Goal: Transaction & Acquisition: Purchase product/service

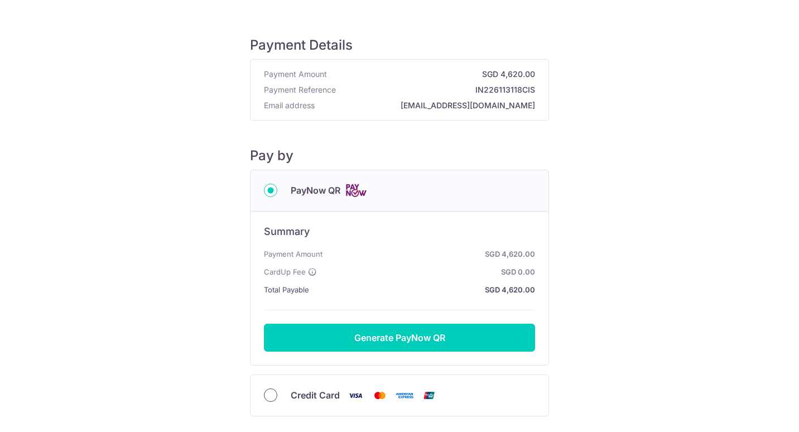
click at [271, 397] on input "Credit Card" at bounding box center [270, 394] width 13 height 13
radio input "true"
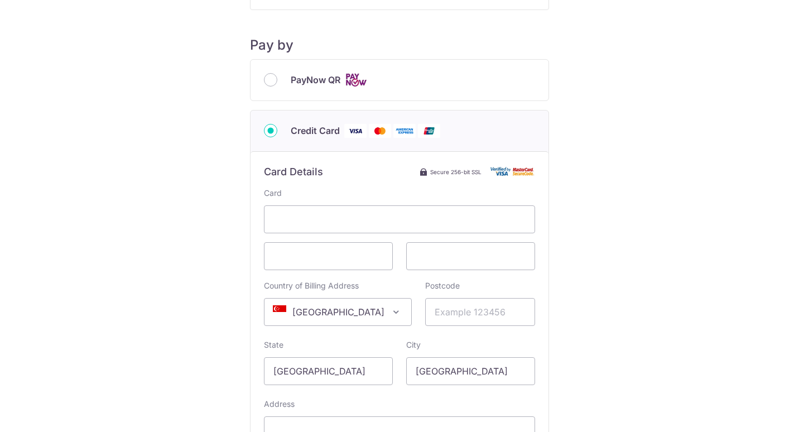
scroll to position [107, 0]
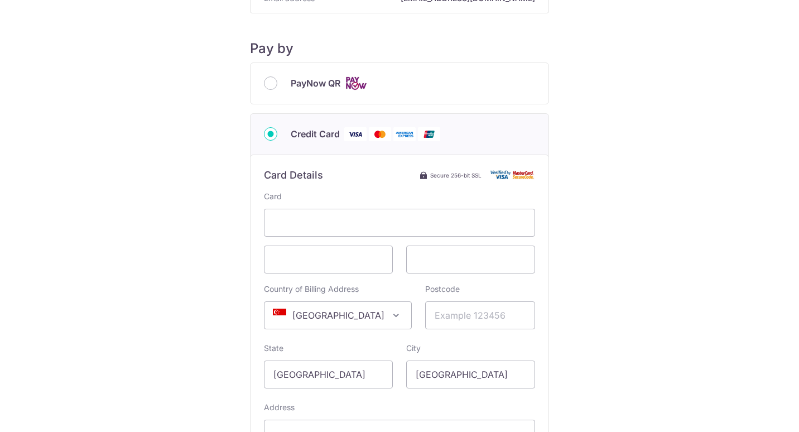
click at [390, 314] on span at bounding box center [396, 315] width 13 height 13
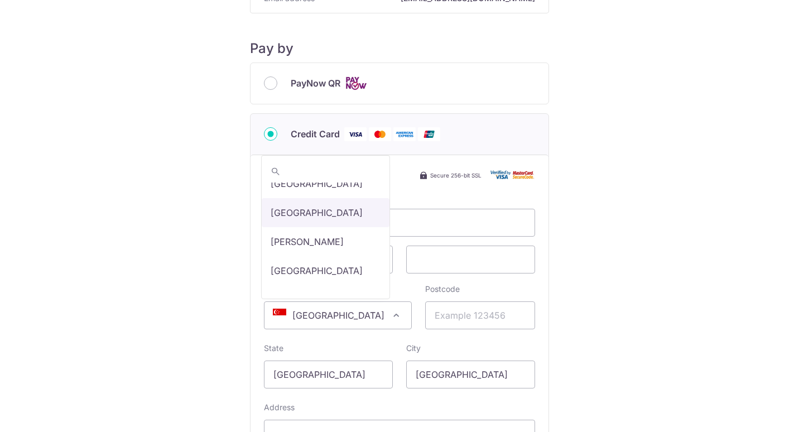
scroll to position [1357, 0]
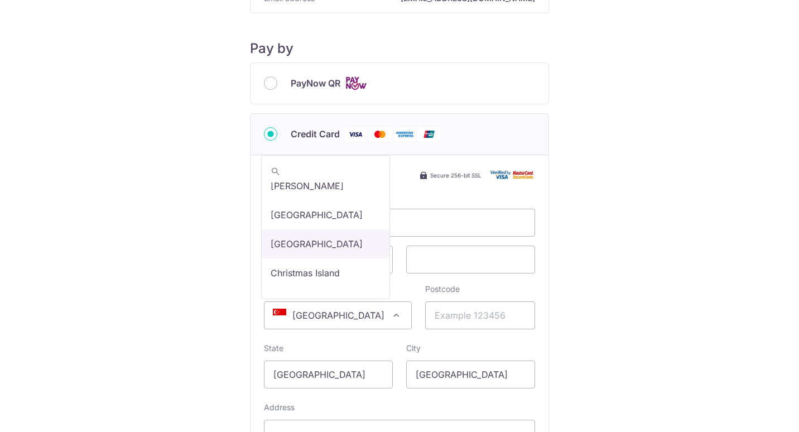
select select "48"
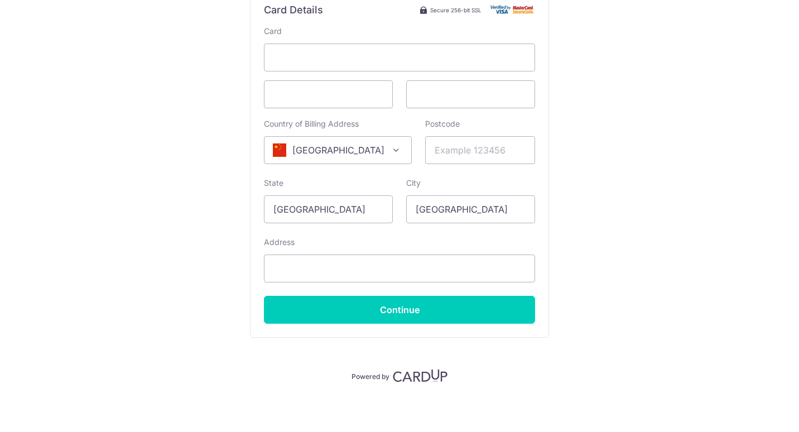
scroll to position [275, 0]
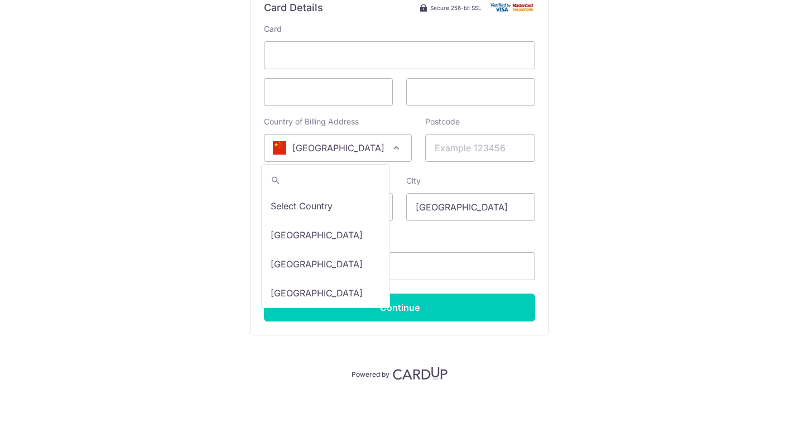
click at [390, 145] on span at bounding box center [396, 147] width 13 height 13
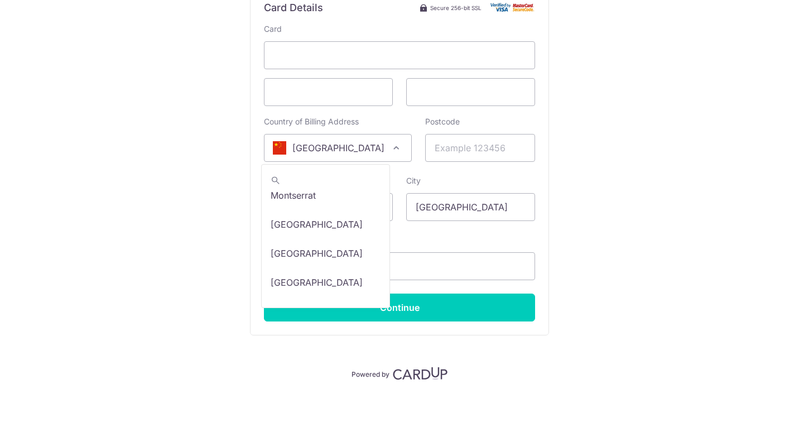
scroll to position [4402, 0]
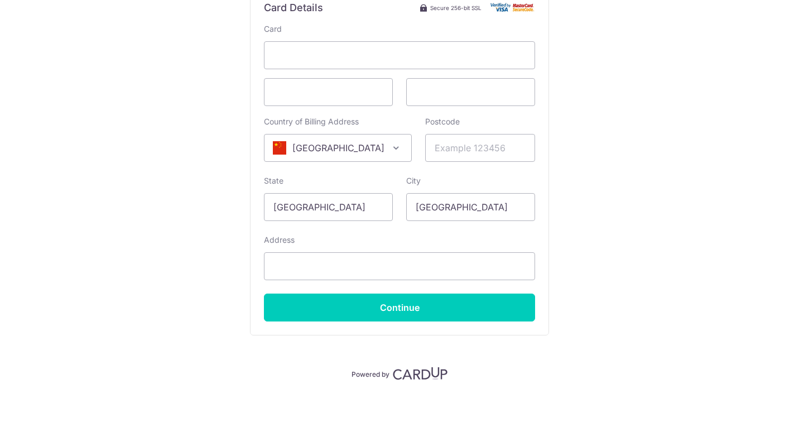
click at [479, 246] on div "Address" at bounding box center [399, 257] width 271 height 46
click at [355, 266] on input "Address" at bounding box center [399, 266] width 271 height 28
type input "2 [GEOGRAPHIC_DATA] link [GEOGRAPHIC_DATA] #11-08"
select select "199"
type input "648157"
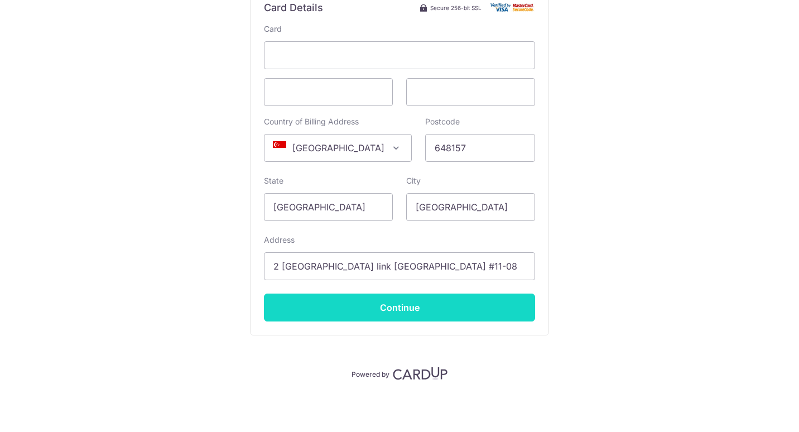
click at [377, 304] on input "Continue" at bounding box center [399, 308] width 271 height 28
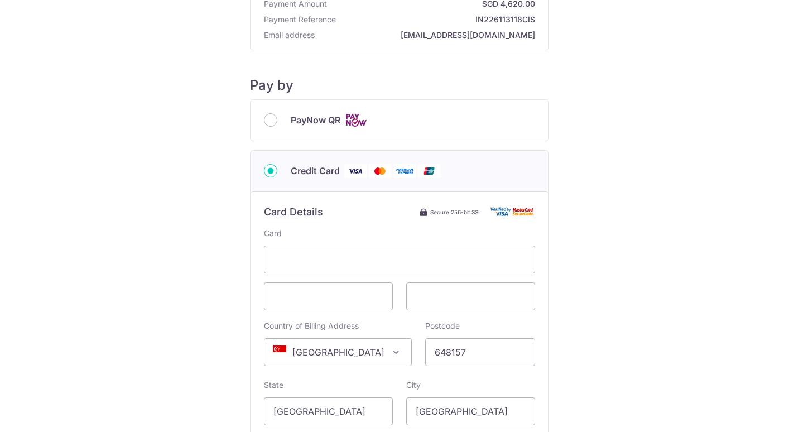
scroll to position [51, 0]
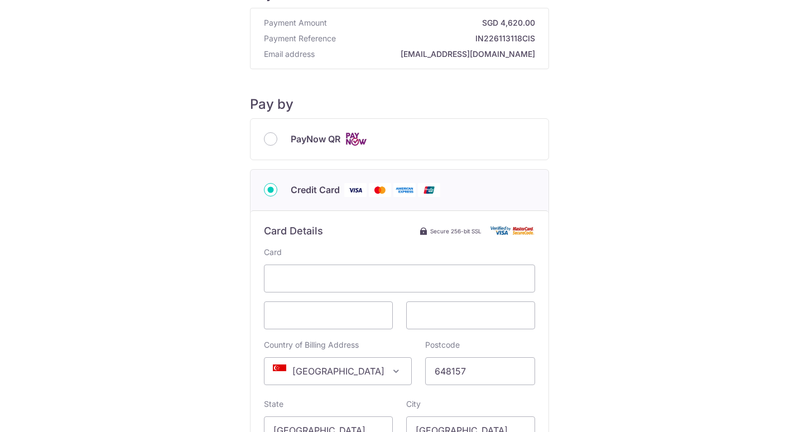
type input "**** 8105"
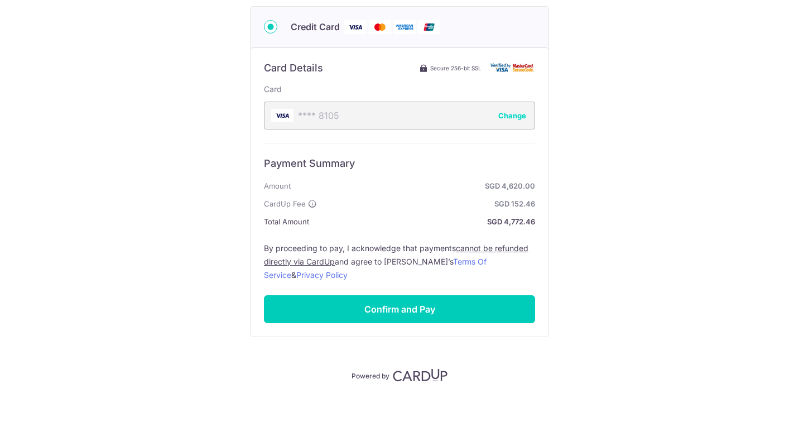
scroll to position [216, 0]
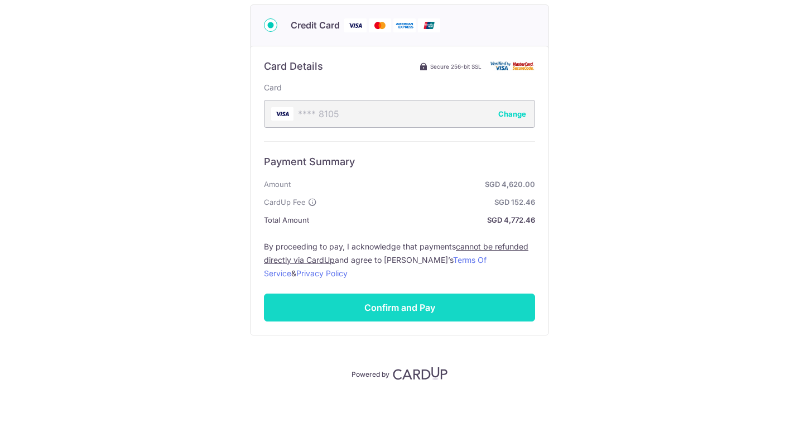
click at [412, 311] on input "Confirm and Pay" at bounding box center [399, 308] width 271 height 28
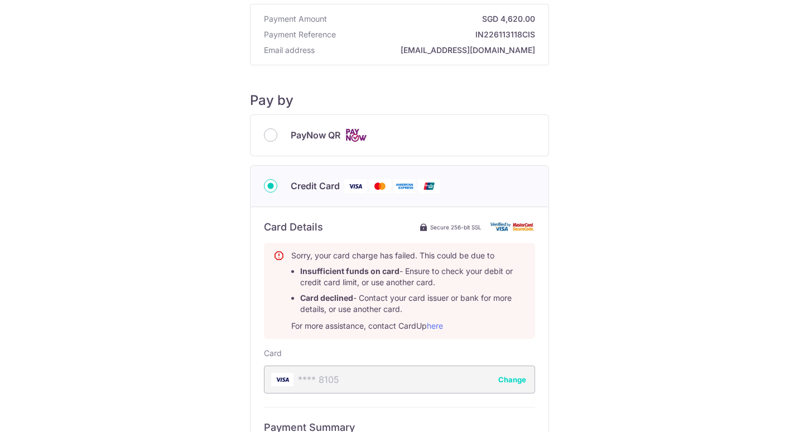
scroll to position [56, 0]
click at [434, 324] on link "here" at bounding box center [435, 324] width 16 height 9
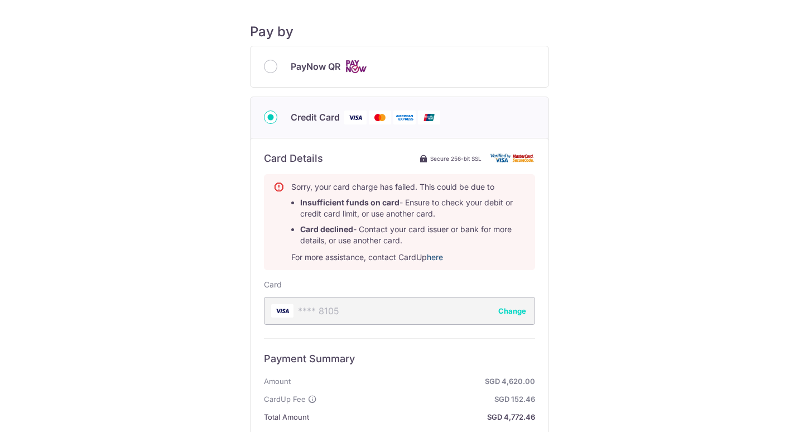
scroll to position [0, 0]
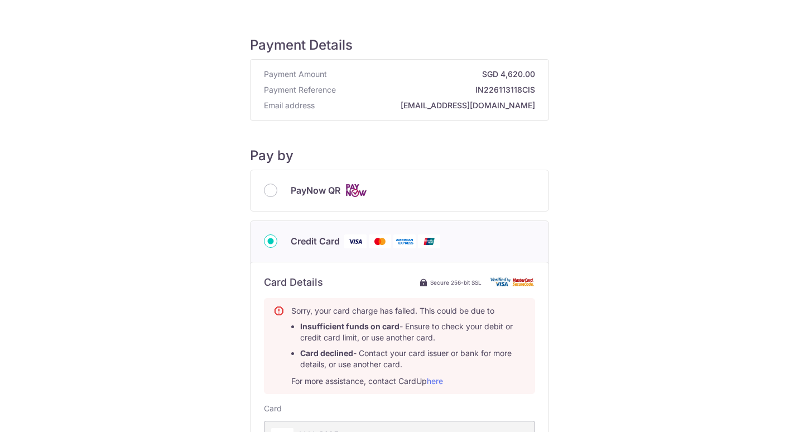
click at [609, 48] on div "Payment Details Payment Amount SGD 4,620.00 Payment Reference IN226113118CIS Em…" at bounding box center [400, 359] width 746 height 683
